Goal: Information Seeking & Learning: Learn about a topic

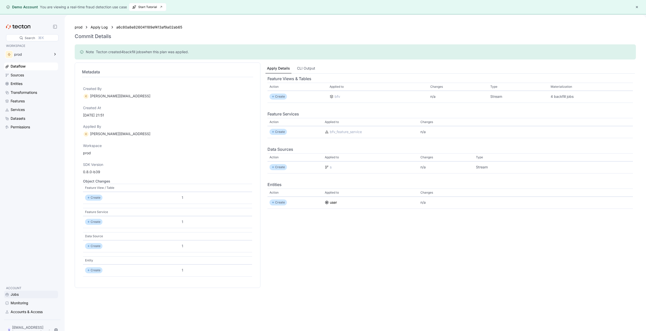
click at [16, 298] on div "Jobs" at bounding box center [15, 295] width 8 height 6
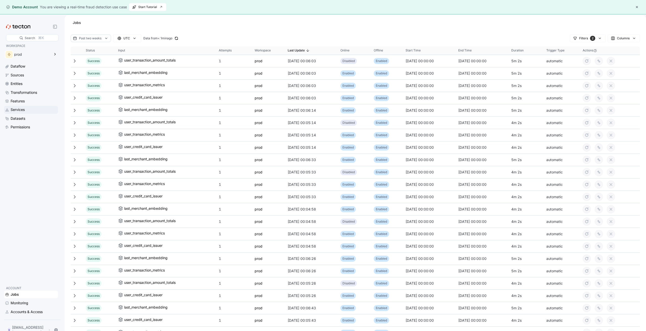
click at [24, 109] on div "Services" at bounding box center [18, 110] width 14 height 6
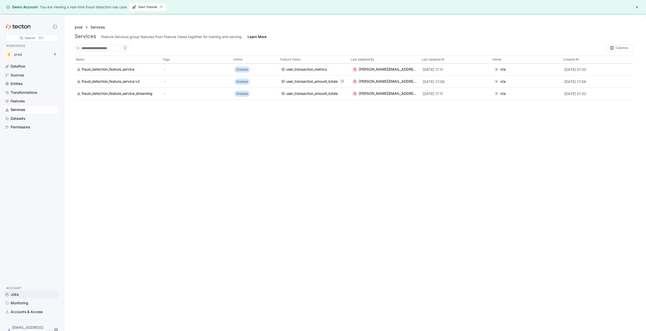
click at [18, 296] on div "Jobs" at bounding box center [15, 295] width 8 height 6
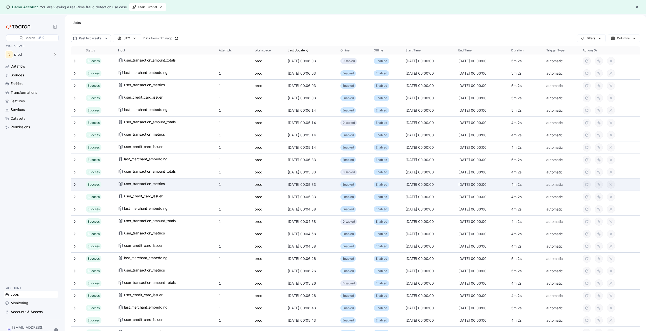
click at [76, 186] on icon at bounding box center [75, 185] width 4 height 4
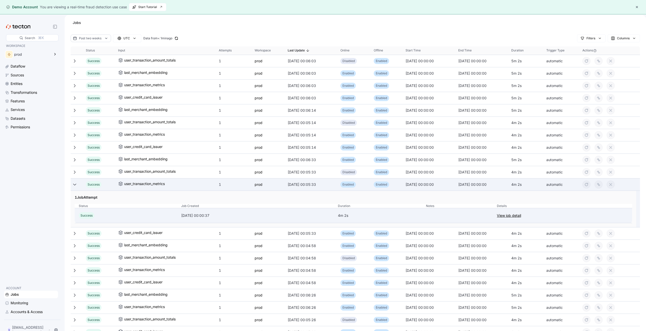
click at [519, 213] on link "View job detail" at bounding box center [509, 216] width 24 height 6
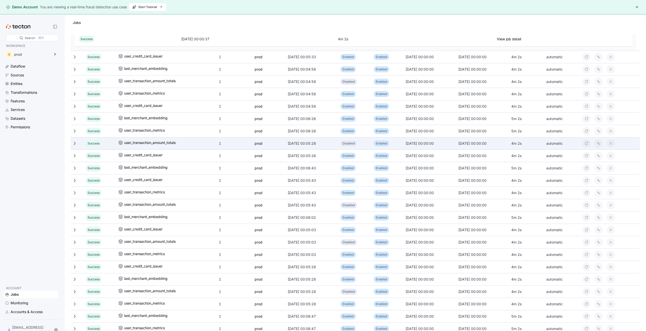
scroll to position [384, 0]
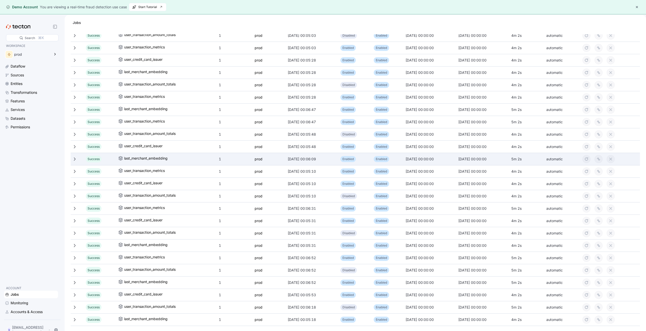
click at [76, 157] on icon at bounding box center [75, 159] width 4 height 4
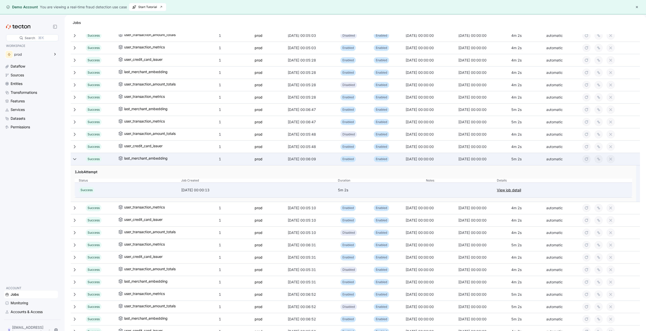
click at [521, 192] on link "View job detail" at bounding box center [509, 190] width 24 height 6
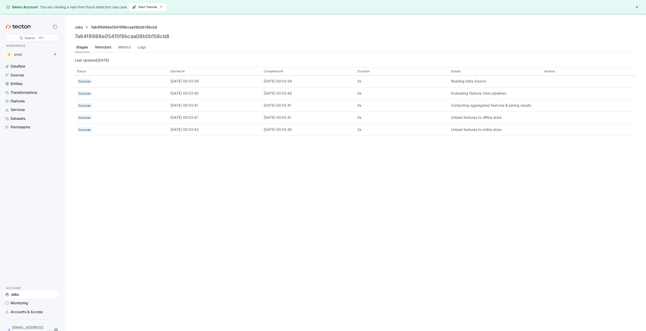
click at [100, 47] on div "Metadata" at bounding box center [103, 47] width 16 height 6
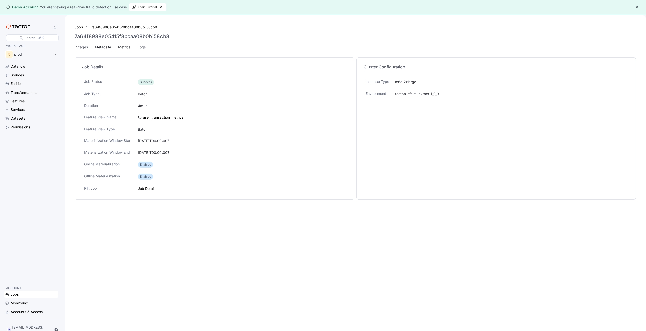
click at [122, 48] on div "Metrics" at bounding box center [124, 47] width 12 height 6
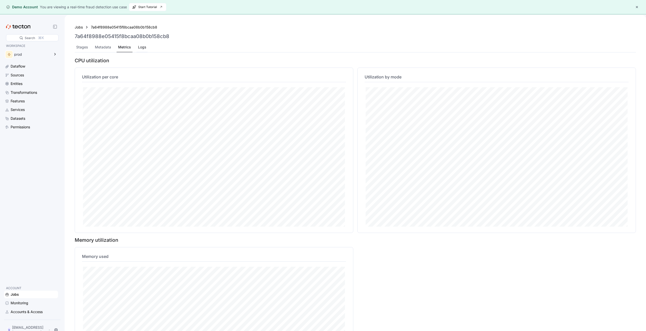
click at [146, 47] on div "Logs" at bounding box center [142, 47] width 11 height 10
click at [86, 50] on div "Stages" at bounding box center [82, 47] width 15 height 10
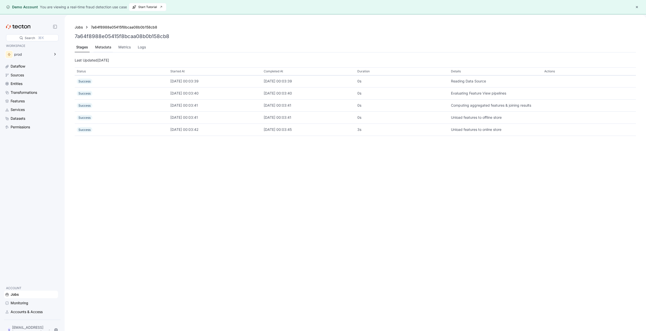
click at [108, 50] on div "Metadata" at bounding box center [103, 47] width 19 height 10
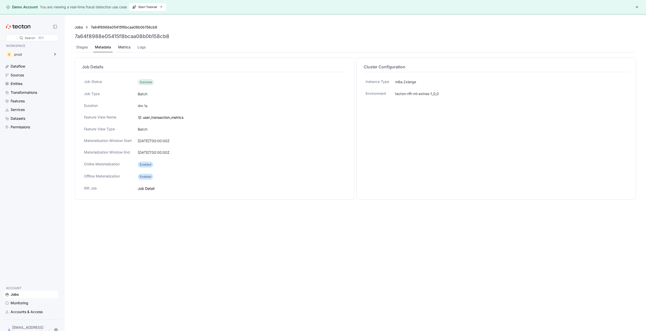
click at [128, 47] on div "Metrics" at bounding box center [124, 47] width 12 height 6
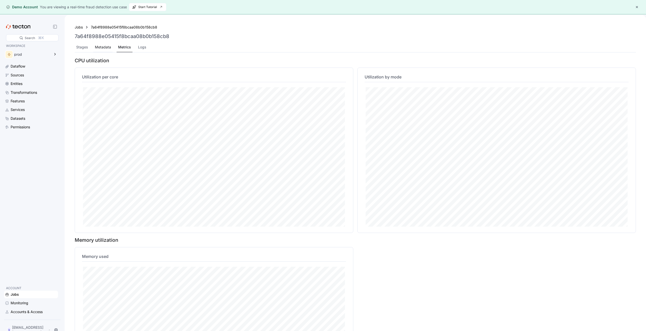
click at [100, 48] on div "Metadata" at bounding box center [103, 47] width 16 height 6
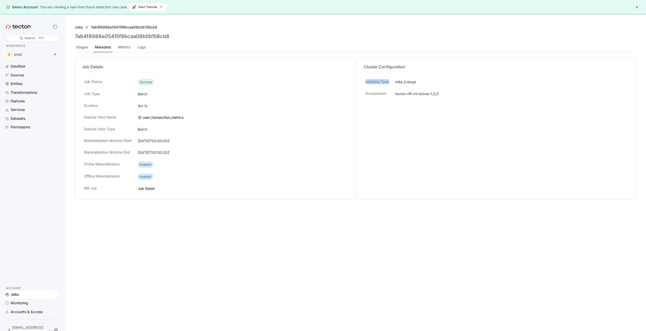
drag, startPoint x: 388, startPoint y: 82, endPoint x: 364, endPoint y: 82, distance: 24.0
click at [364, 82] on div "Instance Type" at bounding box center [378, 82] width 28 height 10
copy p "Instance Type"
drag, startPoint x: 419, startPoint y: 81, endPoint x: 393, endPoint y: 83, distance: 25.3
click at [393, 83] on div "m6a.2xlarge" at bounding box center [510, 82] width 235 height 10
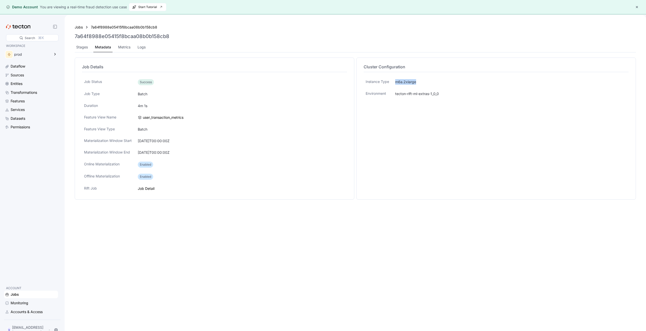
copy div "m6a.2xlarge"
drag, startPoint x: 444, startPoint y: 92, endPoint x: 395, endPoint y: 92, distance: 49.5
click at [395, 92] on div "tecton-rift-ml-extras-1_0_0" at bounding box center [510, 94] width 235 height 10
copy div "tecton-rift-ml-extras-1_0_0"
click at [393, 97] on div "tecton-rift-ml-extras-1_0_0" at bounding box center [510, 94] width 235 height 10
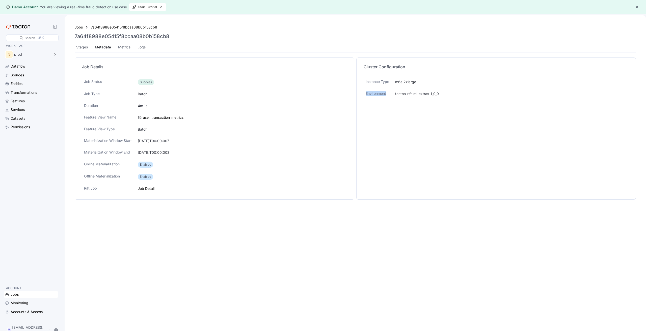
drag, startPoint x: 376, startPoint y: 93, endPoint x: 365, endPoint y: 94, distance: 11.1
click at [365, 94] on div "Environment" at bounding box center [378, 94] width 28 height 10
click at [208, 330] on div "Job Details Job Status Success Job Type Batch Duration 4m 1s Feature View Name …" at bounding box center [355, 200] width 561 height 284
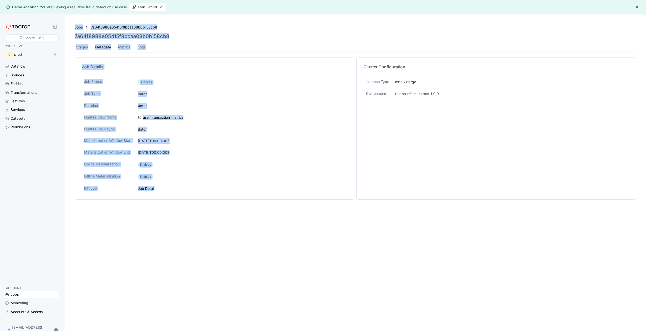
click at [208, 331] on html "Demo Account You are viewing a real-time fraud detection use case Start Tutoria…" at bounding box center [323, 165] width 646 height 331
click at [152, 189] on div "Job Detail" at bounding box center [146, 189] width 17 height 6
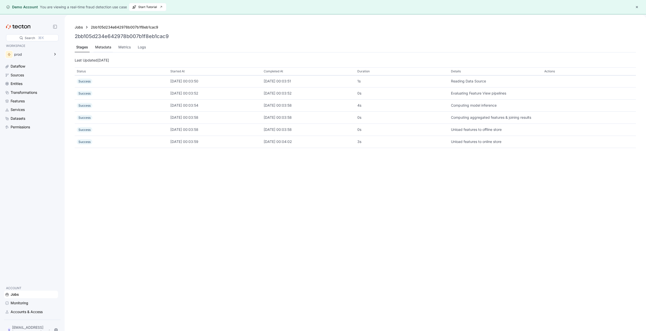
click at [98, 50] on div "Metadata" at bounding box center [103, 47] width 19 height 10
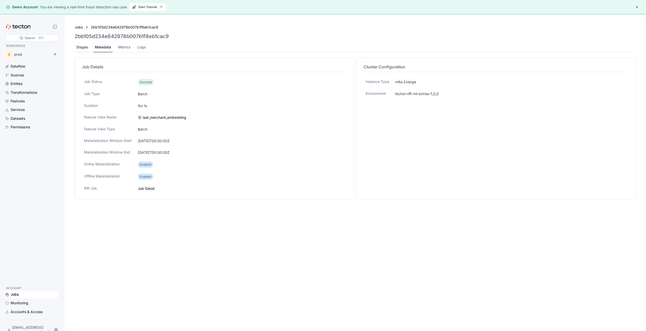
click at [83, 47] on div "Stages" at bounding box center [82, 47] width 12 height 6
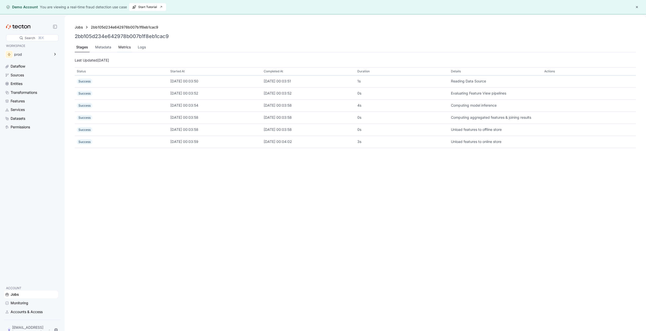
click at [131, 46] on div "Metrics" at bounding box center [124, 47] width 15 height 10
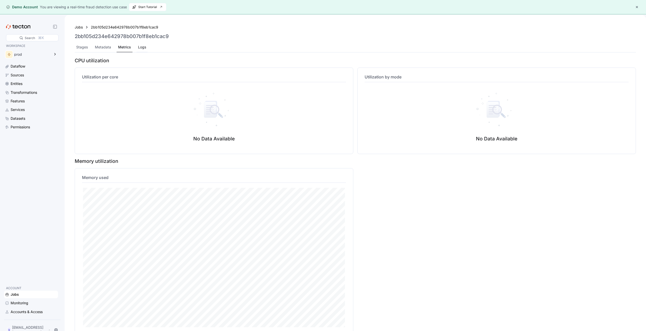
click at [142, 47] on div "Logs" at bounding box center [142, 47] width 8 height 6
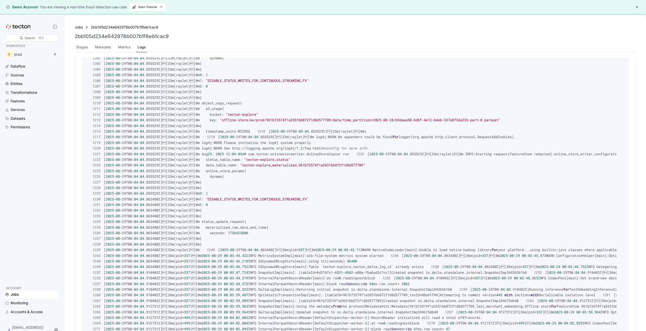
scroll to position [6385, 0]
drag, startPoint x: 130, startPoint y: 36, endPoint x: 74, endPoint y: 35, distance: 56.0
click at [74, 35] on div "Jobs 2bb105d234e642978b007b1f8eb1cac9 2bb105d234e642978b007b1f8eb1cac9 Stages M…" at bounding box center [355, 37] width 573 height 37
copy h3 "2bb105d234e642978b007b1f8eb1cac9"
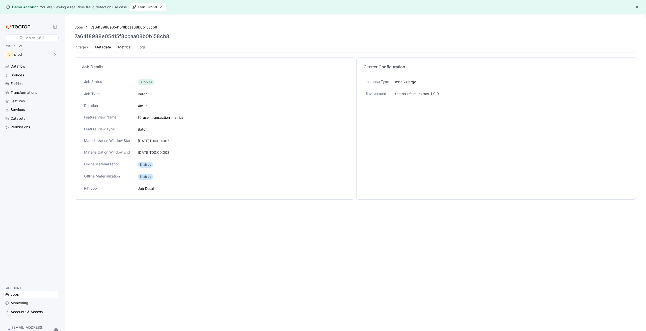
click at [127, 47] on div "Metrics" at bounding box center [124, 47] width 12 height 6
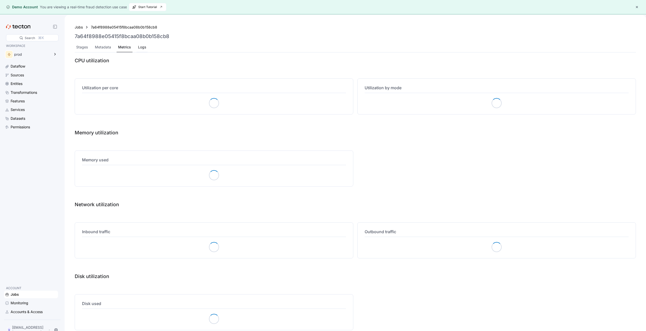
click at [140, 49] on div "Logs" at bounding box center [142, 47] width 8 height 6
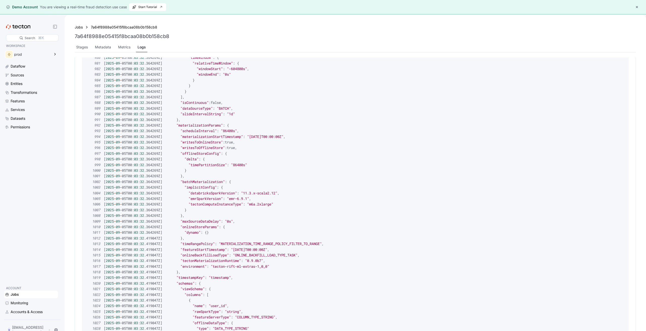
scroll to position [5184, 0]
